Goal: Task Accomplishment & Management: Complete application form

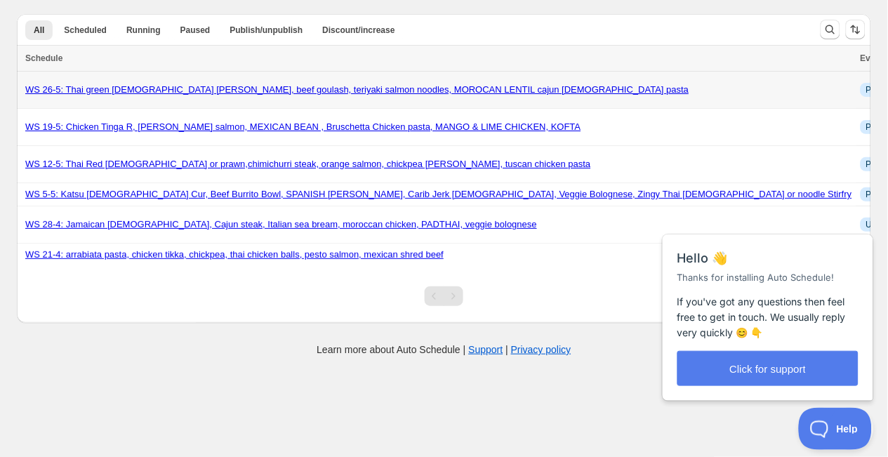
click at [209, 87] on link "WS 26-5: Thai green [DEMOGRAPHIC_DATA] [PERSON_NAME], beef goulash, teriyaki sa…" at bounding box center [356, 89] width 663 height 11
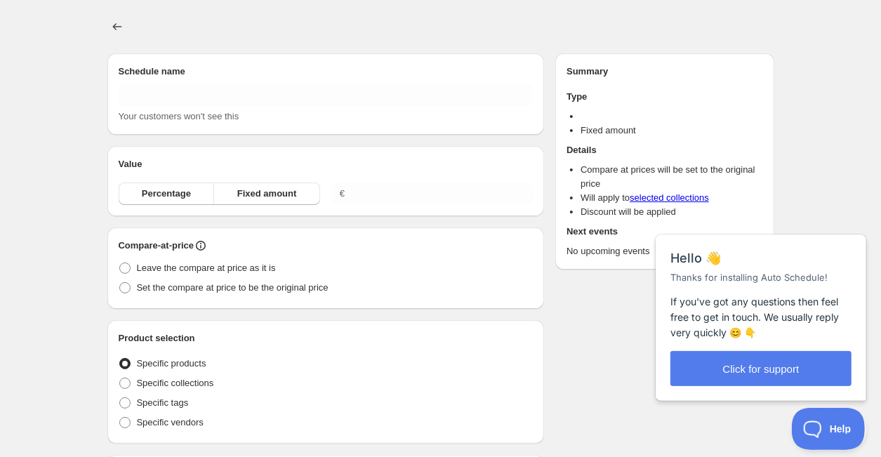
type input "WS 26-5: Thai green [DEMOGRAPHIC_DATA] [PERSON_NAME], beef goulash, teriyaki sa…"
radio input "true"
checkbox input "true"
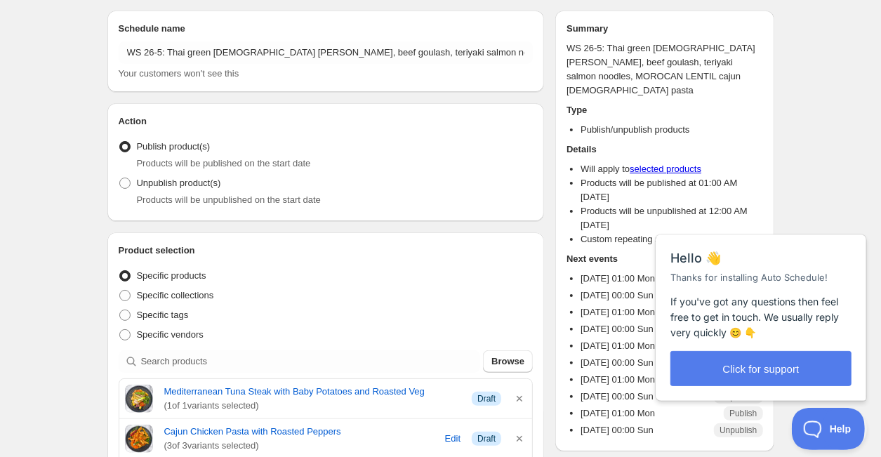
scroll to position [76, 0]
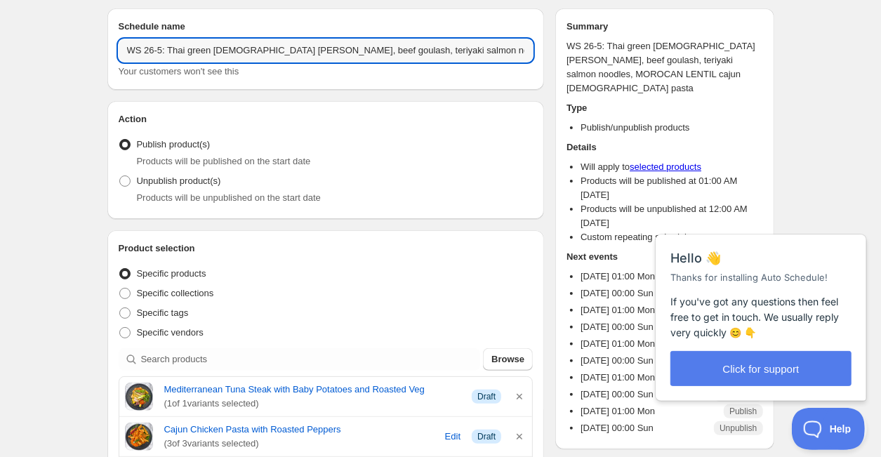
drag, startPoint x: 171, startPoint y: 44, endPoint x: 541, endPoint y: 64, distance: 370.5
click at [541, 64] on div "Schedule name WS 26-5: Thai green [DEMOGRAPHIC_DATA] [PERSON_NAME], beef goulas…" at bounding box center [325, 48] width 437 height 81
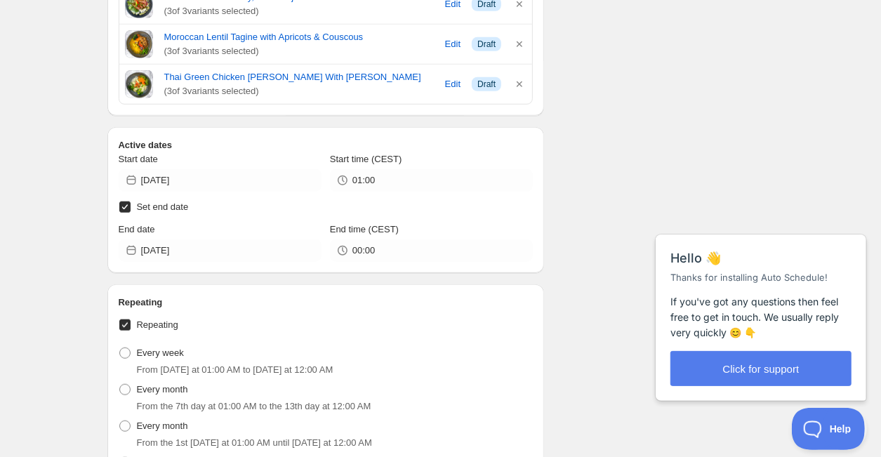
scroll to position [602, 0]
type input "WS 26-5: CAJUN PASTA, MED TUNA STEAK,BURGER, PERUVIAN STEAK STIRFRY, MORROCAN L…"
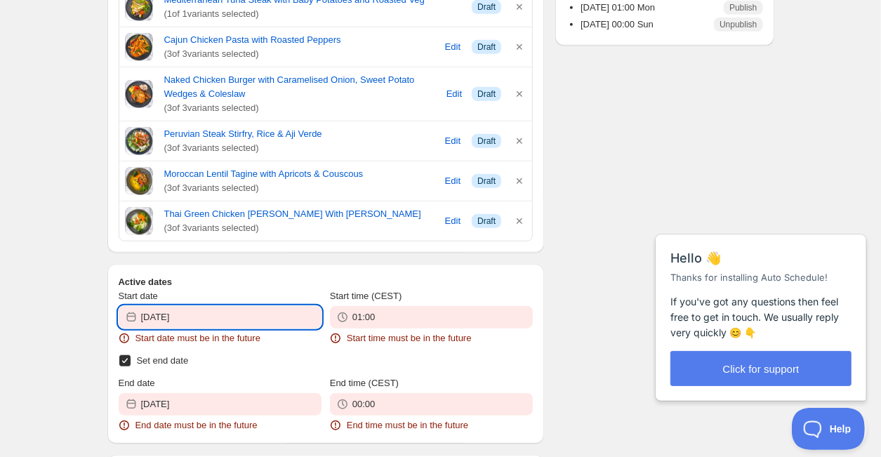
click at [246, 308] on input "[DATE]" at bounding box center [231, 317] width 180 height 22
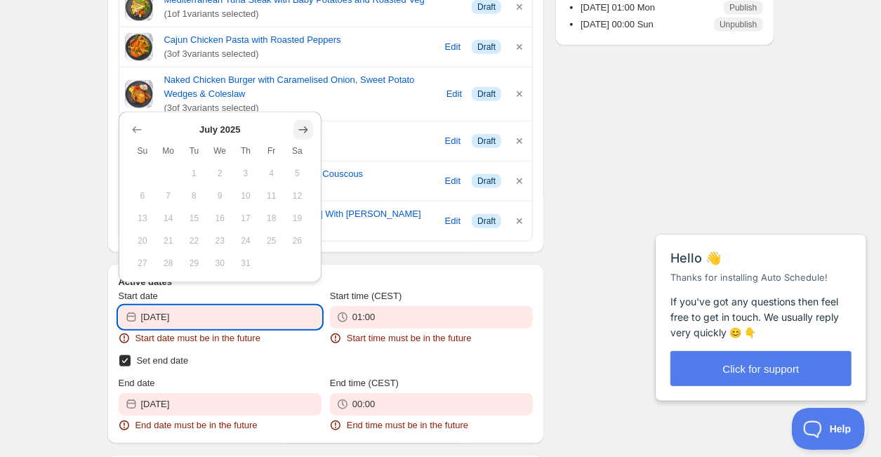
click at [306, 131] on icon "Show next month, August 2025" at bounding box center [303, 130] width 14 height 14
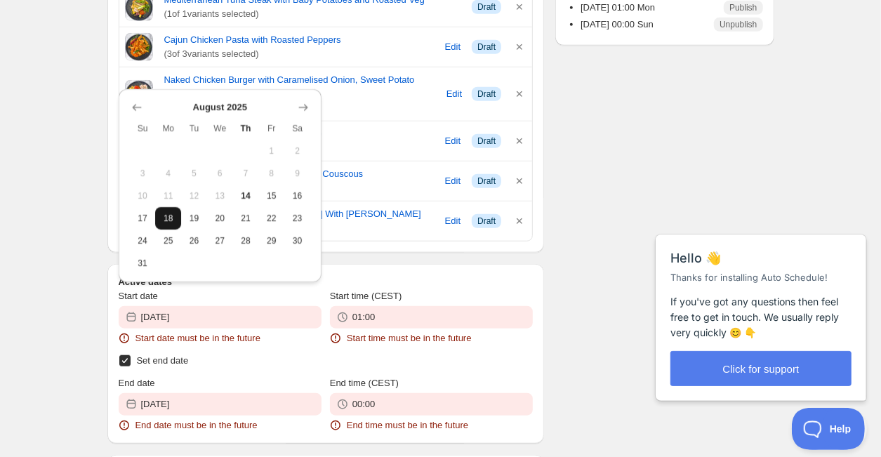
click at [164, 213] on span "18" at bounding box center [168, 218] width 15 height 11
type input "[DATE]"
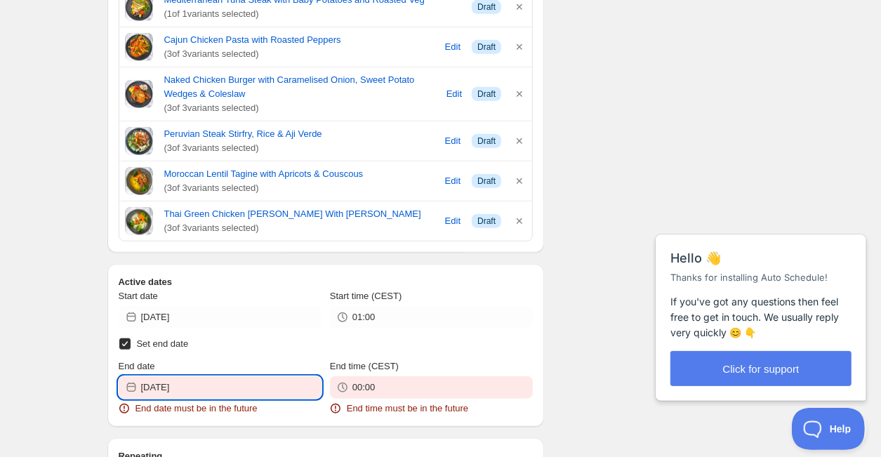
click at [201, 380] on input "[DATE]" at bounding box center [231, 387] width 180 height 22
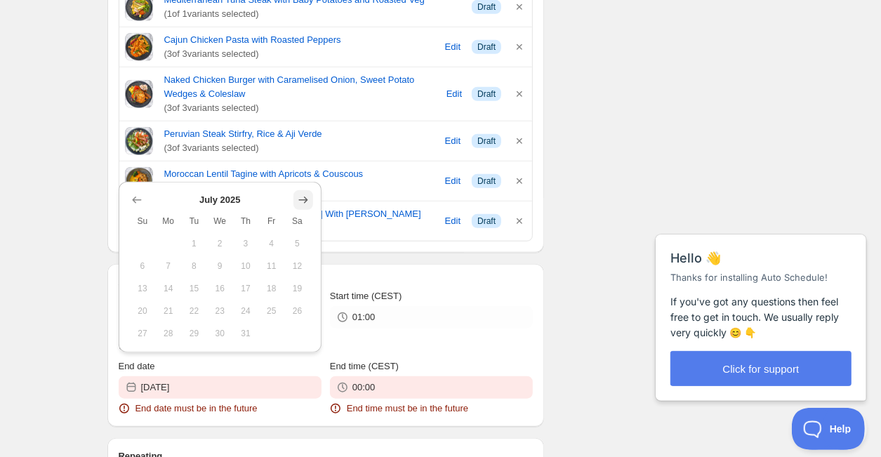
click at [302, 197] on icon "Show next month, August 2025" at bounding box center [303, 200] width 14 height 14
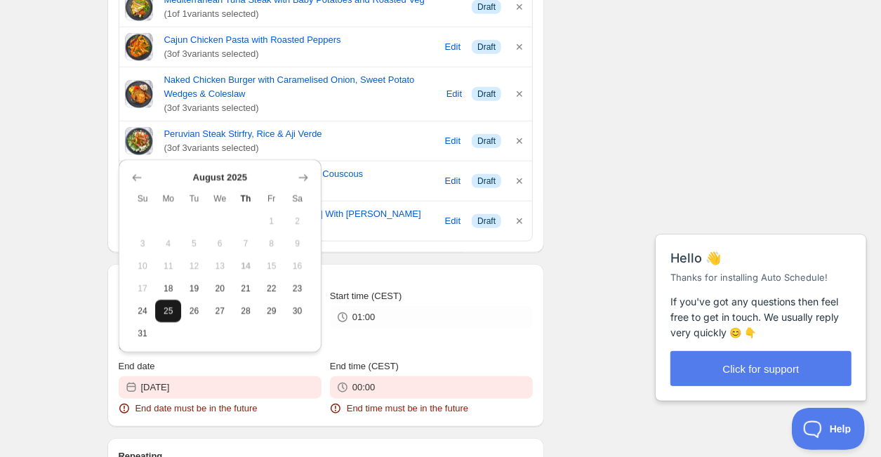
click at [169, 305] on span "25" at bounding box center [168, 310] width 15 height 11
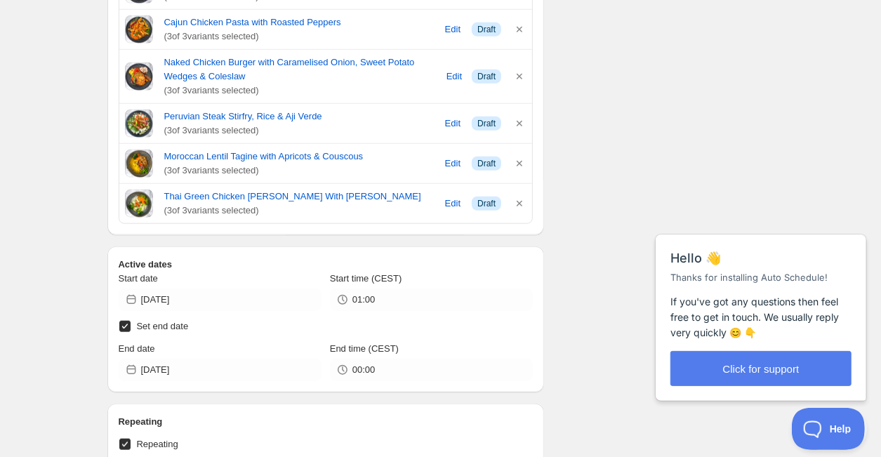
scroll to position [618, 0]
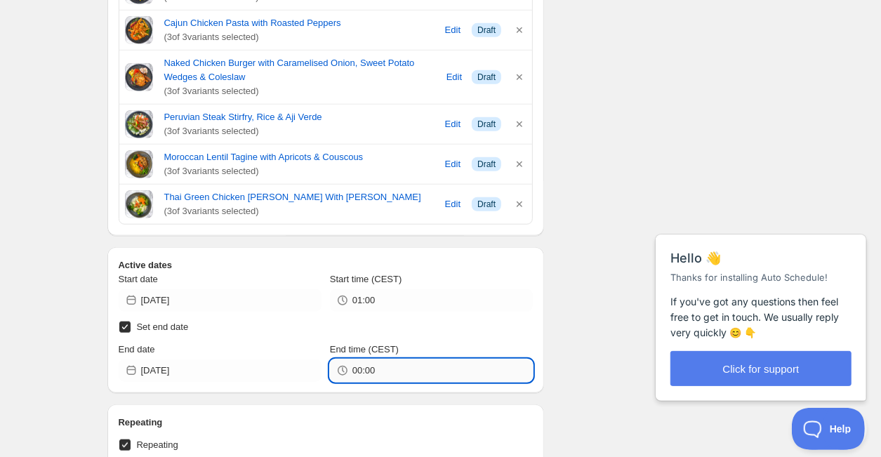
click at [392, 364] on input "00:00" at bounding box center [442, 370] width 180 height 22
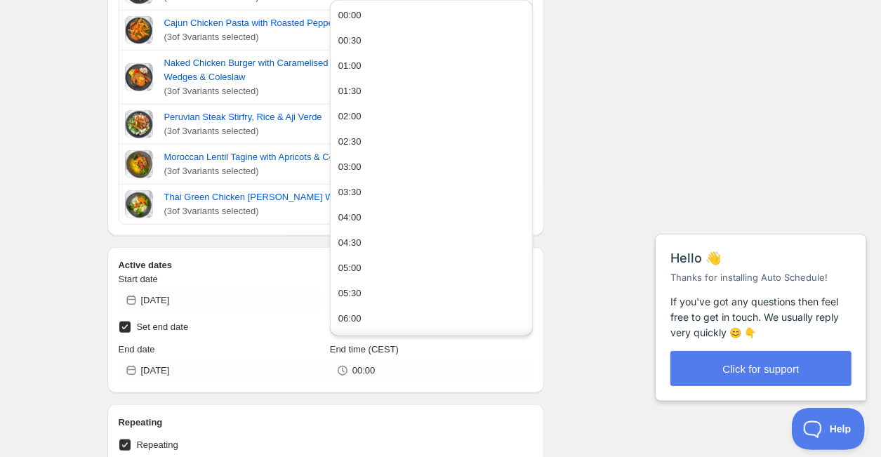
click at [553, 265] on div "There were some issues with your form submission Start date must be in the futu…" at bounding box center [435, 387] width 678 height 1865
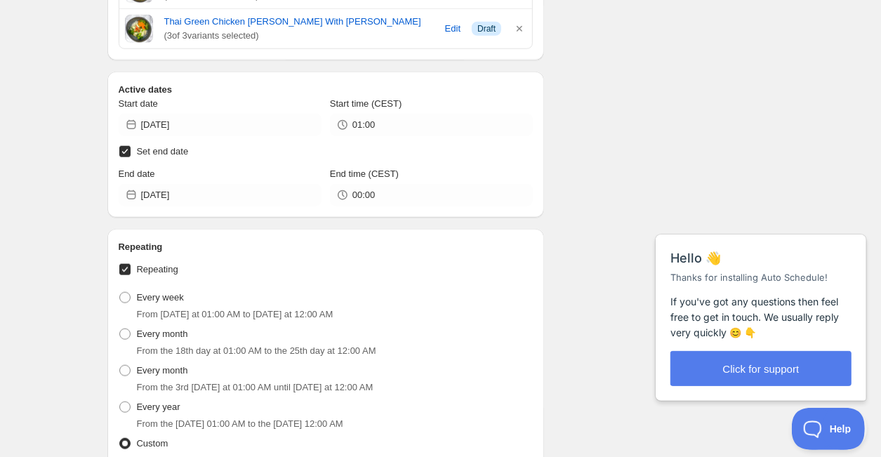
scroll to position [795, 0]
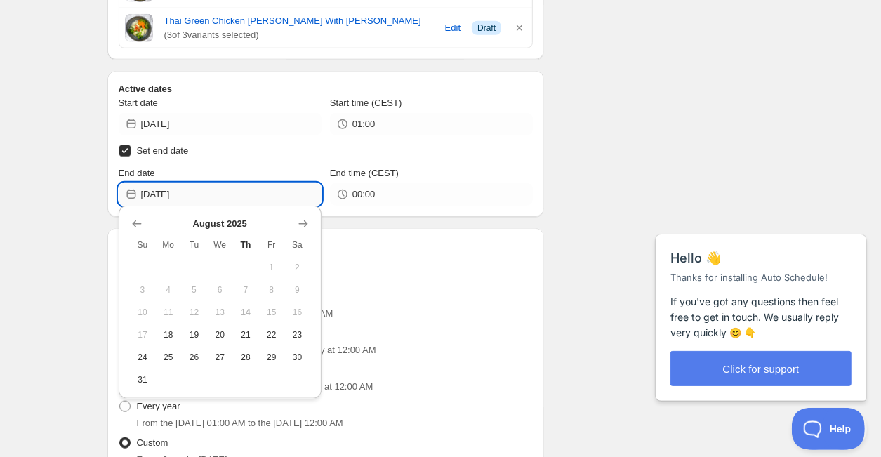
click at [212, 197] on input "[DATE]" at bounding box center [231, 194] width 180 height 22
click at [143, 352] on span "24" at bounding box center [142, 357] width 15 height 11
type input "[DATE]"
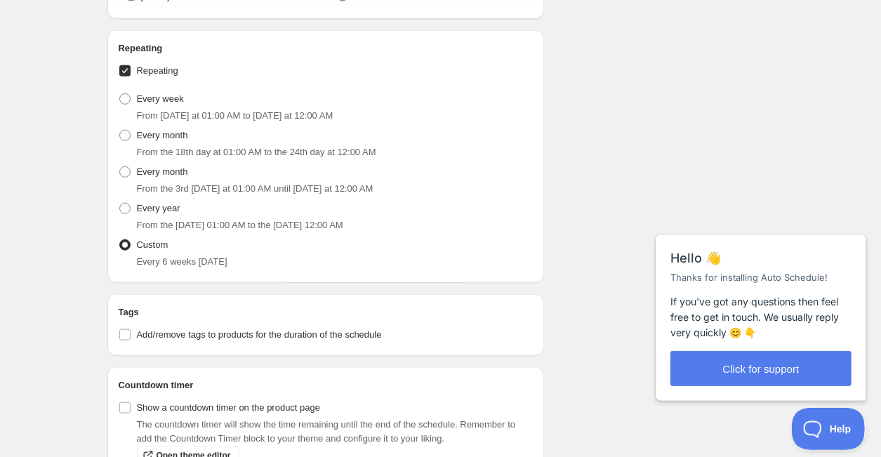
scroll to position [855, 0]
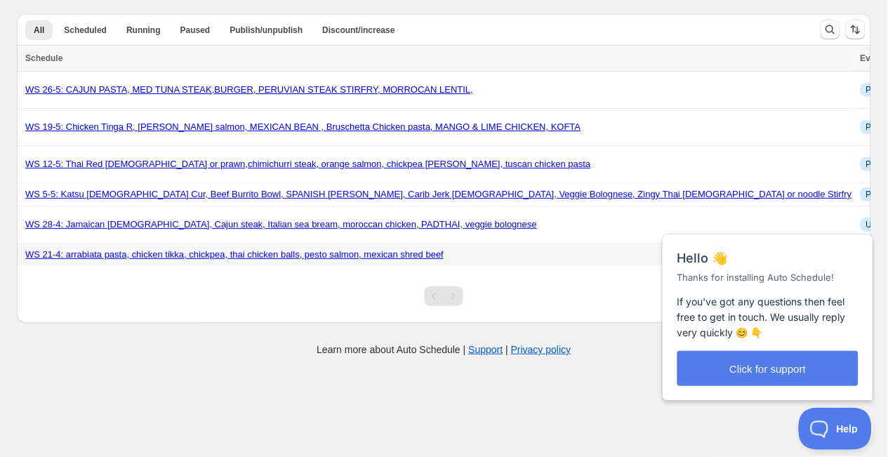
click at [141, 253] on link "WS 21-4: arrabiata pasta, chicken tikka, chickpea, thai chicken balls, pesto sa…" at bounding box center [234, 254] width 418 height 11
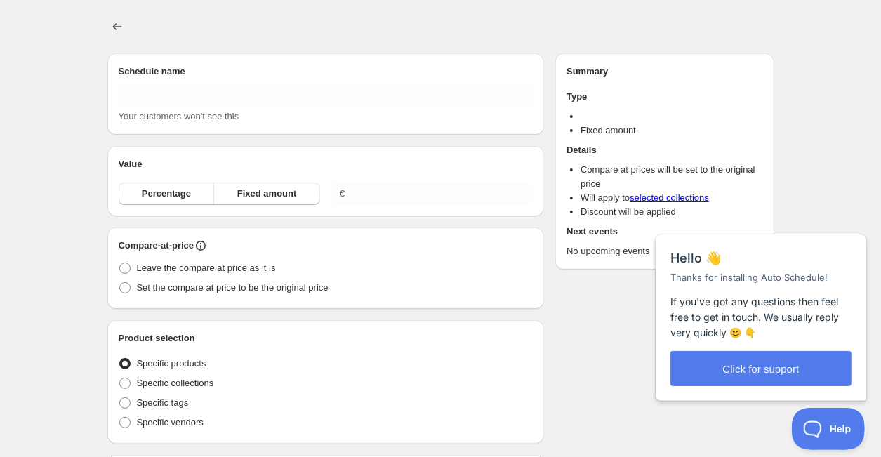
type input "WS 21-4: arrabiata pasta, chicken tikka, chickpea, thai chicken balls, pesto sa…"
radio input "true"
checkbox input "true"
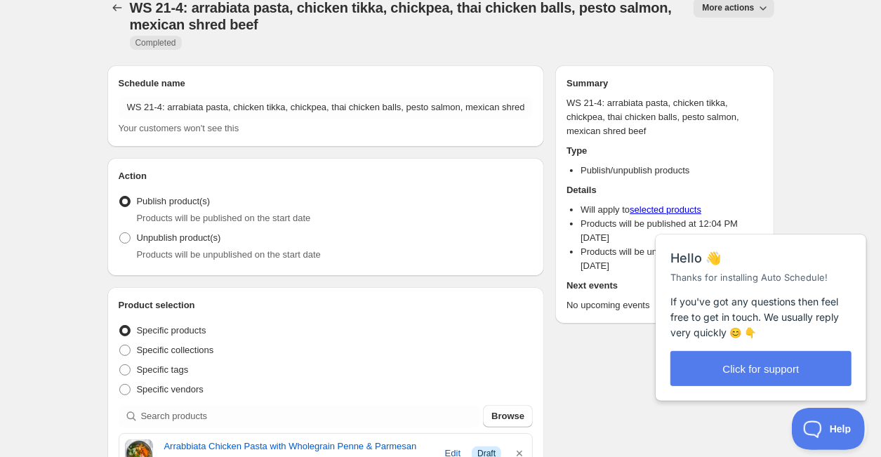
scroll to position [18, 0]
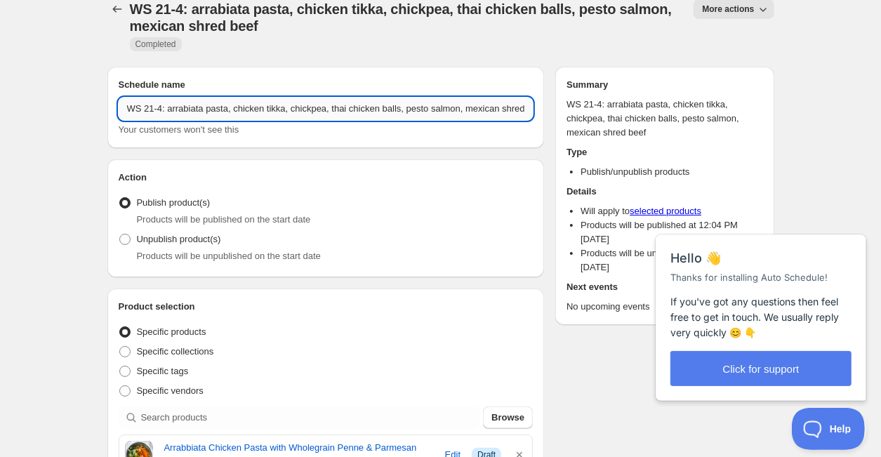
click at [498, 109] on input "WS 21-4: arrabiata pasta, chicken tikka, chickpea, thai chicken balls, pesto sa…" at bounding box center [326, 109] width 415 height 22
click at [437, 109] on input "WS 21-4: arrabiata pasta, chicken tikka, chickpea, thai chicken balls, pesto sa…" at bounding box center [326, 109] width 415 height 22
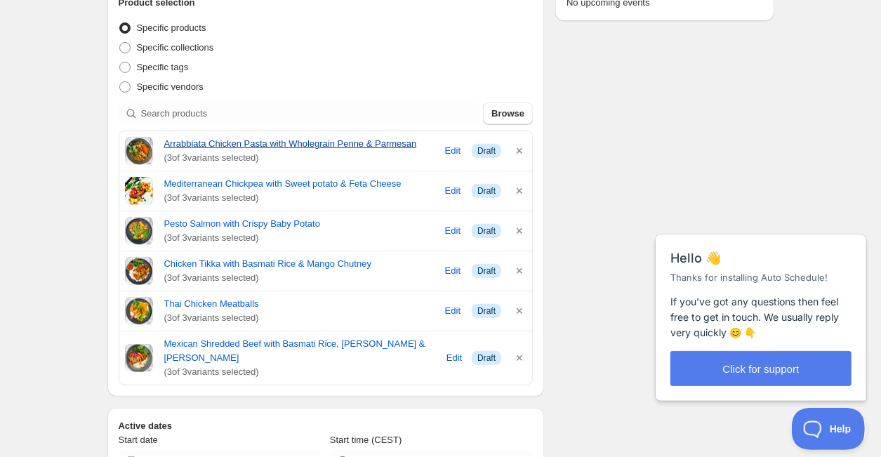
scroll to position [321, 0]
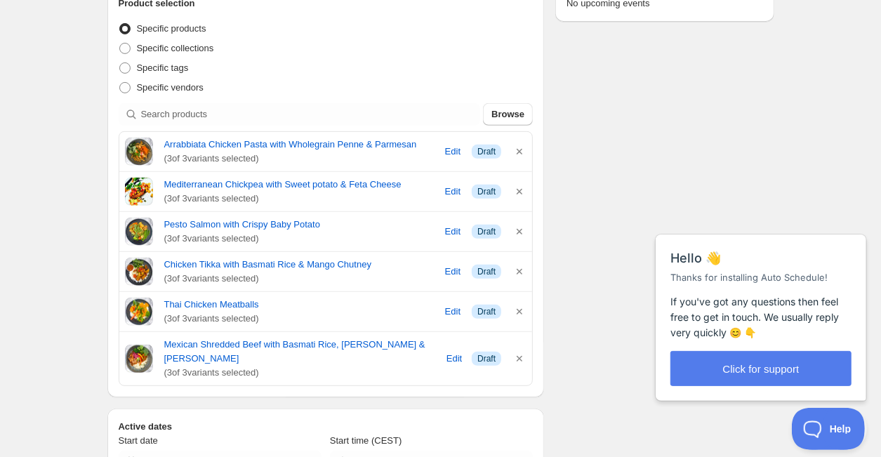
type input "20:00"
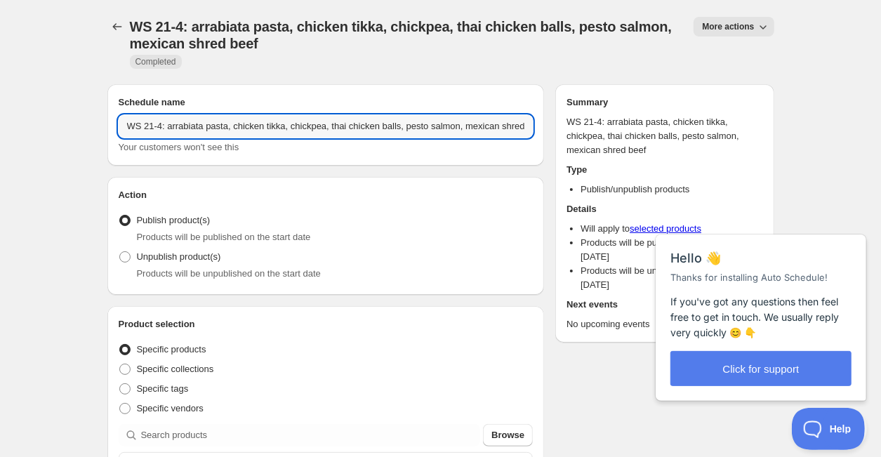
scroll to position [0, 0]
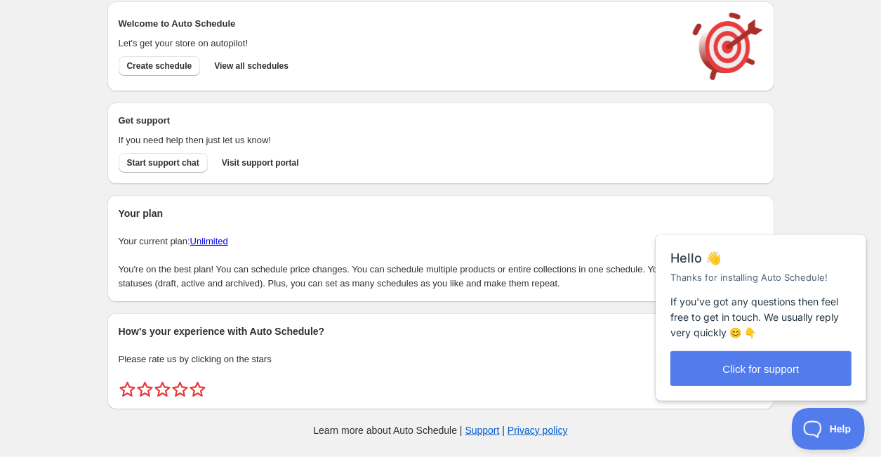
scroll to position [12, 0]
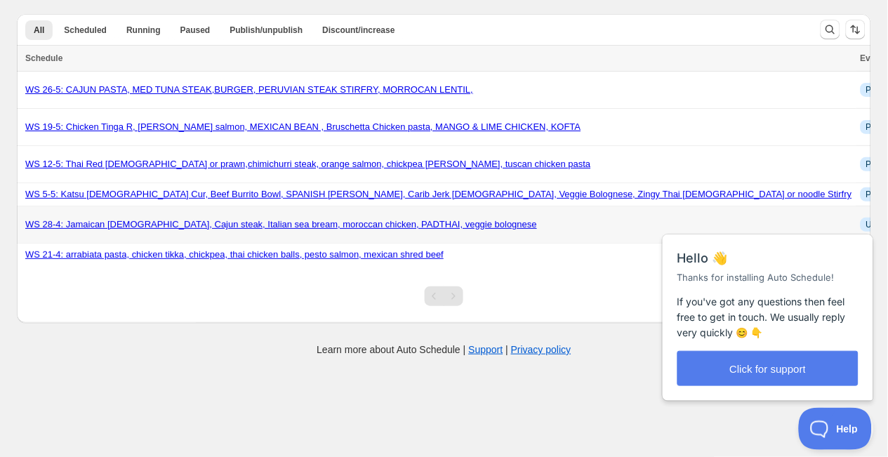
click at [329, 227] on link "WS 28-4: Jamaican [DEMOGRAPHIC_DATA], Cajun steak, Italian sea bream, moroccan …" at bounding box center [281, 224] width 512 height 11
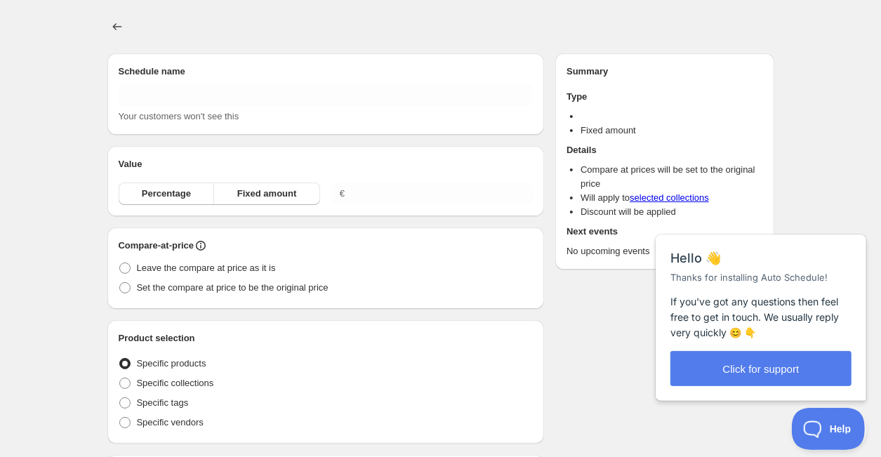
type input "WS 28-4: Jamaican [DEMOGRAPHIC_DATA], Cajun steak, Italian sea bream, moroccan …"
radio input "true"
checkbox input "true"
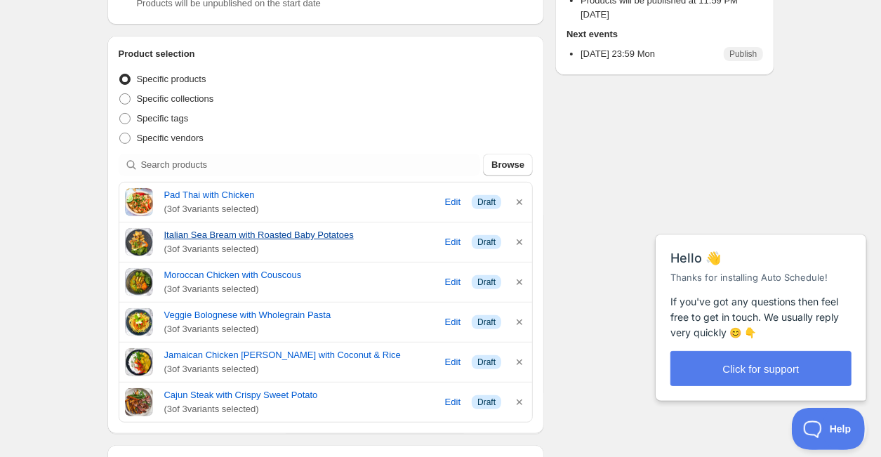
scroll to position [270, 0]
